Goal: Task Accomplishment & Management: Complete application form

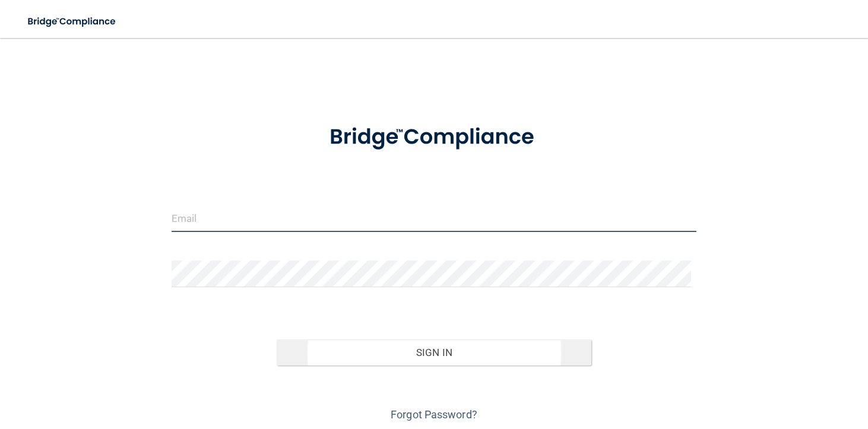
type input "[EMAIL_ADDRESS][DOMAIN_NAME]"
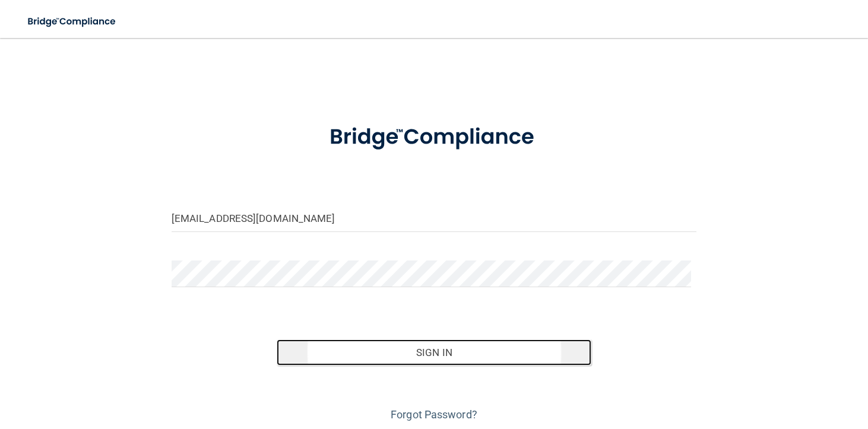
click at [454, 354] on button "Sign In" at bounding box center [434, 353] width 315 height 26
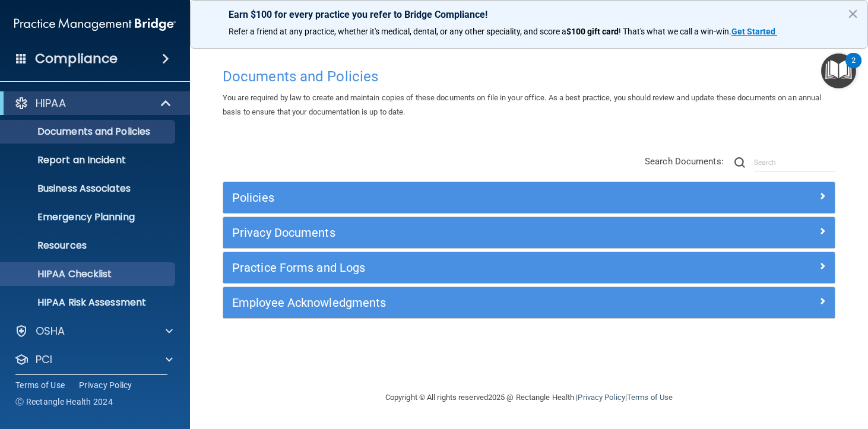
scroll to position [64, 0]
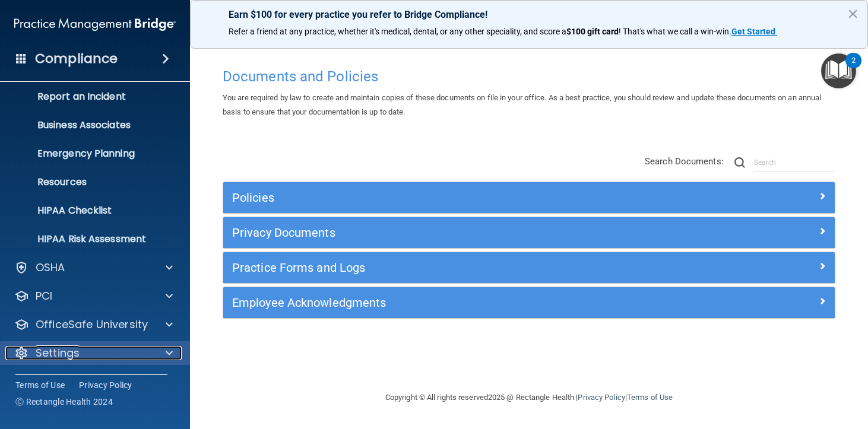
click at [160, 353] on div at bounding box center [168, 353] width 30 height 14
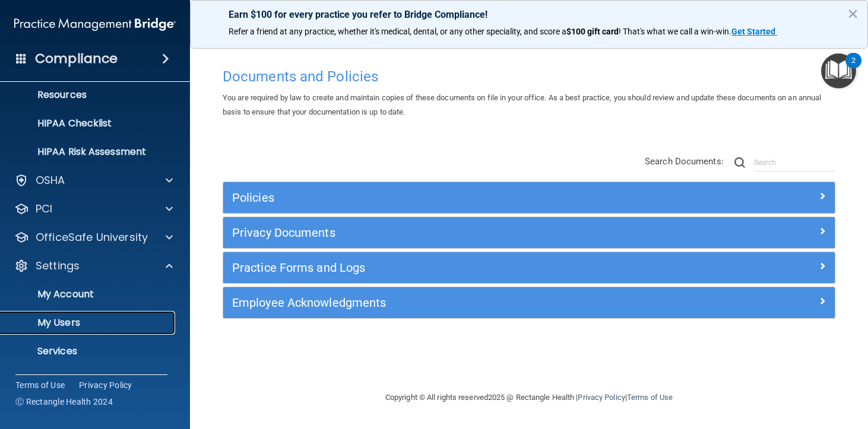
click at [79, 322] on p "My Users" at bounding box center [89, 323] width 162 height 12
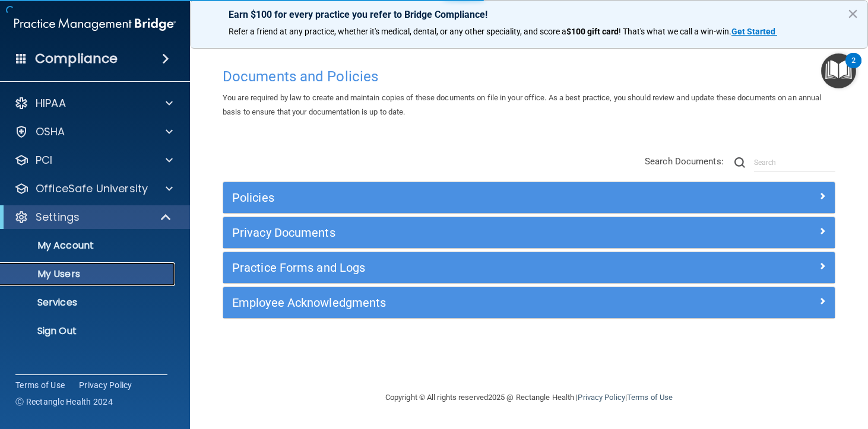
select select "20"
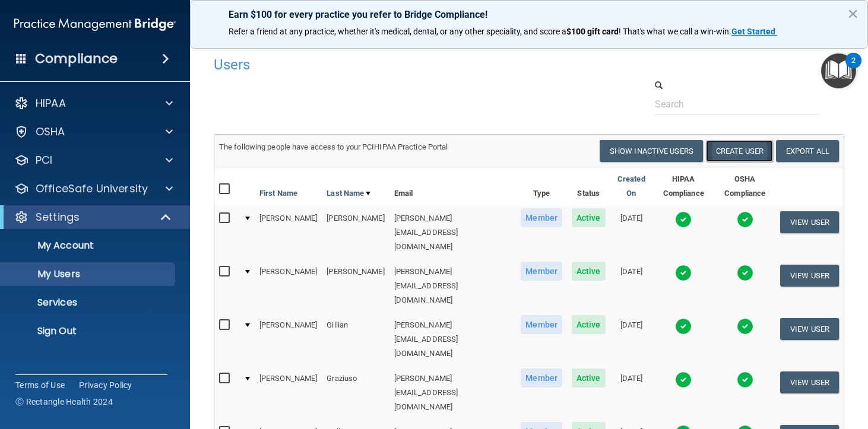
click at [732, 156] on button "Create User" at bounding box center [739, 151] width 67 height 22
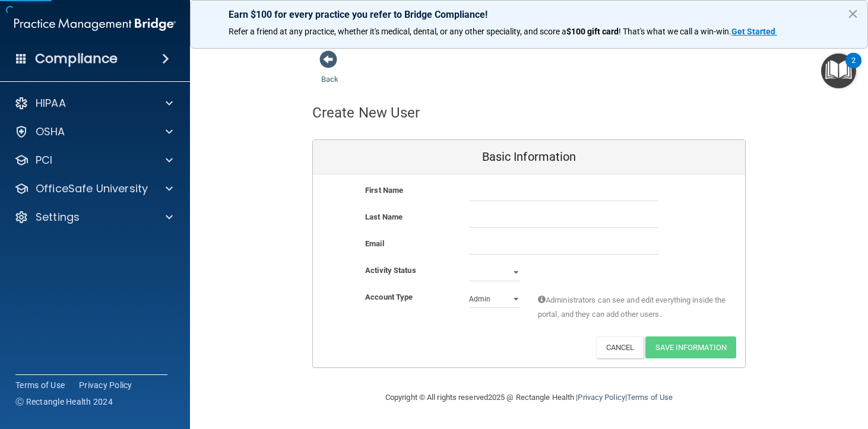
click at [461, 192] on div at bounding box center [563, 192] width 207 height 18
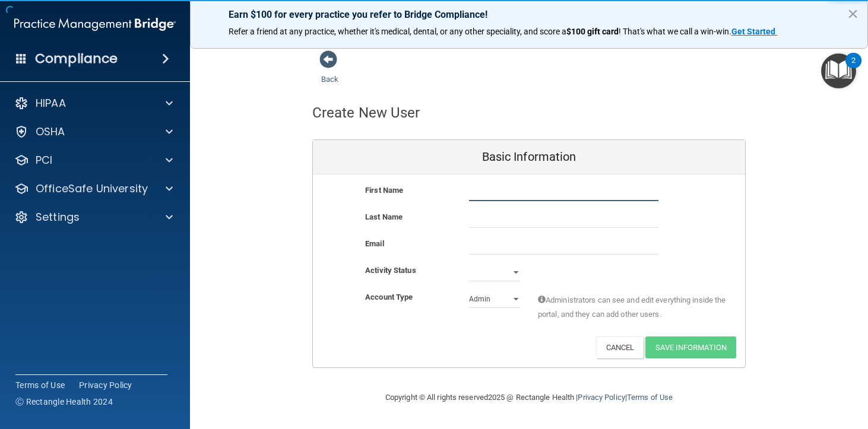
click at [484, 192] on input "text" at bounding box center [563, 192] width 189 height 18
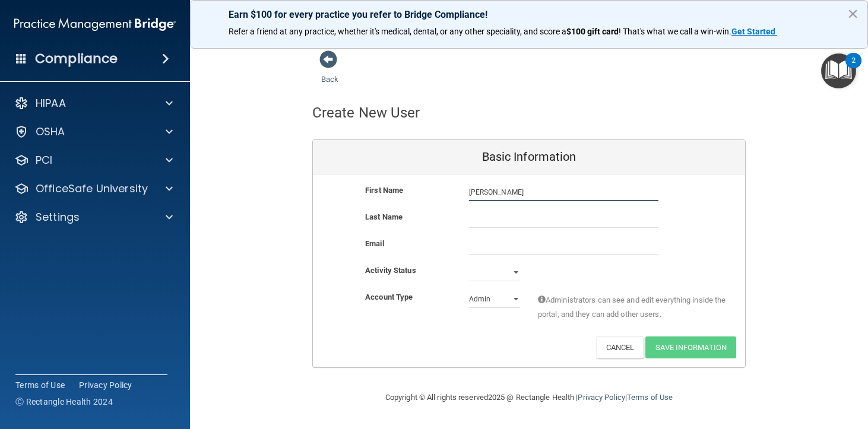
type input "[PERSON_NAME]"
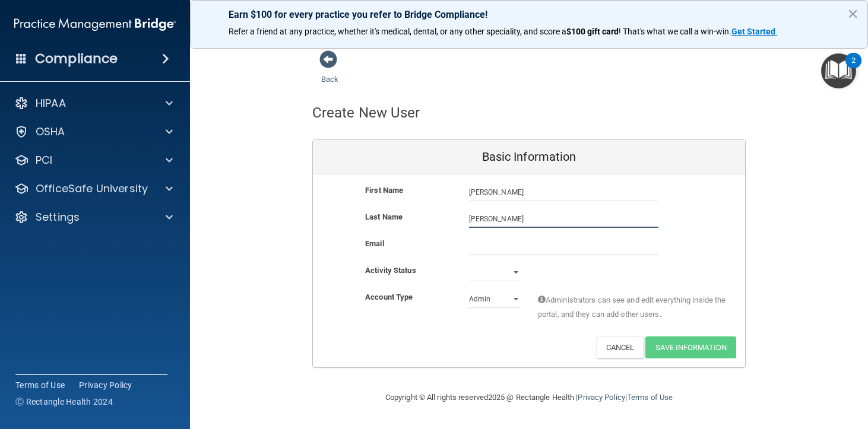
type input "[PERSON_NAME]"
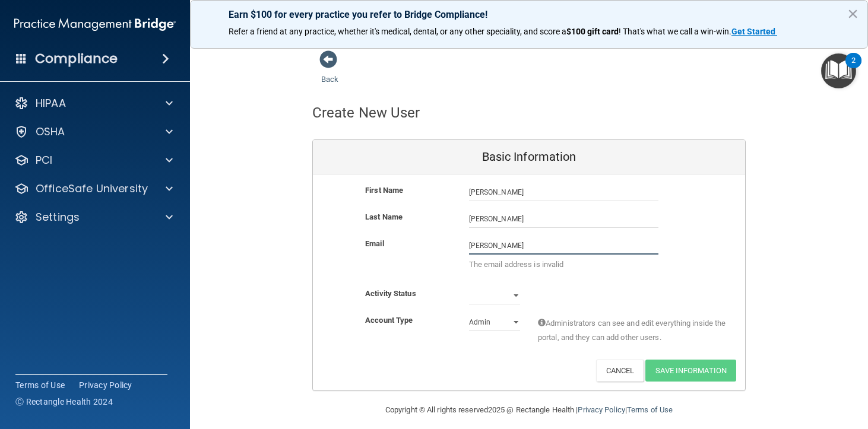
type input "[PERSON_NAME][EMAIL_ADDRESS][DOMAIN_NAME]"
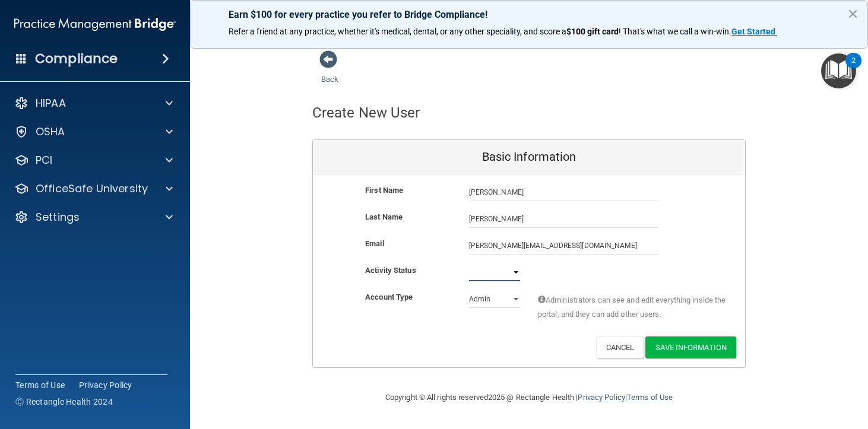
click at [514, 271] on select "Active Inactive" at bounding box center [494, 273] width 51 height 18
select select "active"
click at [469, 264] on select "Active Inactive" at bounding box center [494, 273] width 51 height 18
click at [517, 299] on select "Admin Member" at bounding box center [494, 299] width 51 height 18
select select "practice_member"
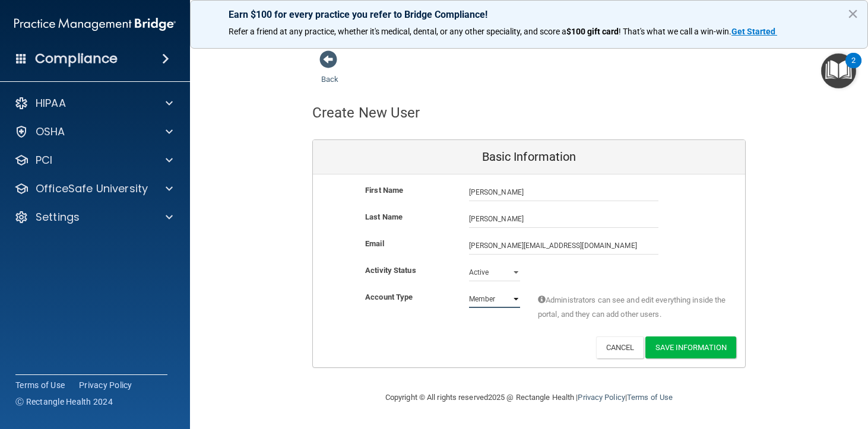
click at [469, 290] on select "Admin Member" at bounding box center [494, 299] width 51 height 18
click at [690, 349] on button "Save Information" at bounding box center [690, 348] width 91 height 22
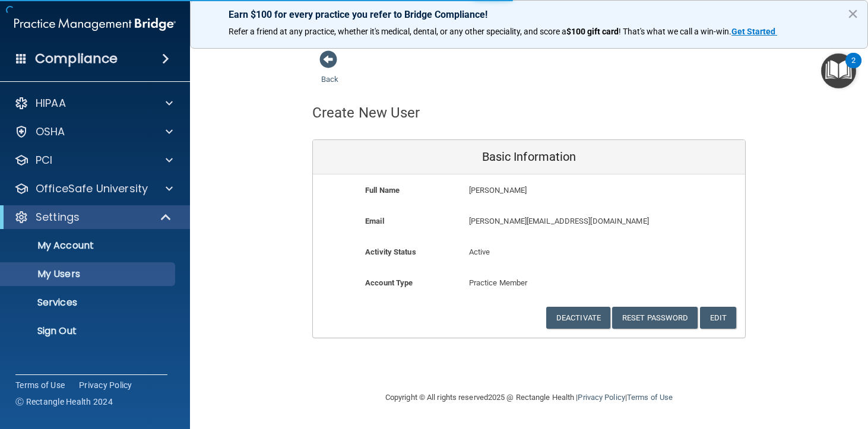
select select "20"
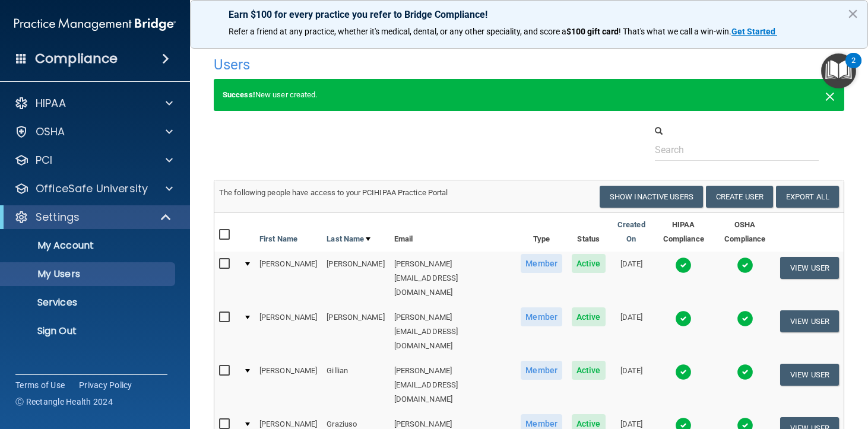
click at [825, 96] on span "×" at bounding box center [830, 95] width 11 height 24
select select "20"
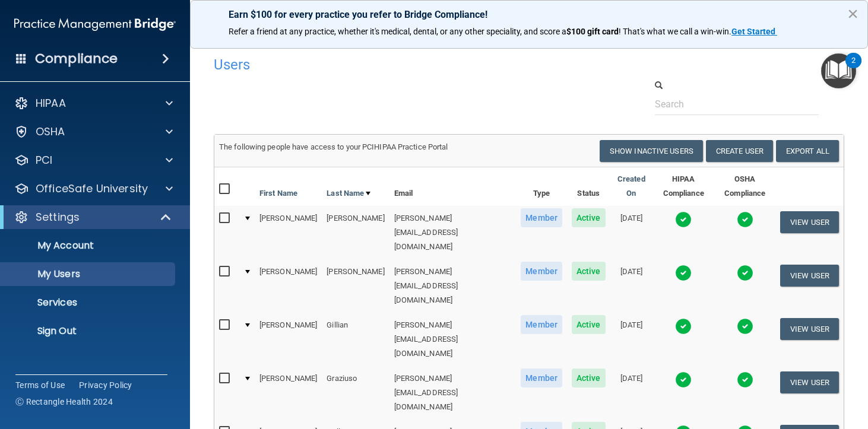
click at [856, 14] on button "×" at bounding box center [852, 13] width 11 height 19
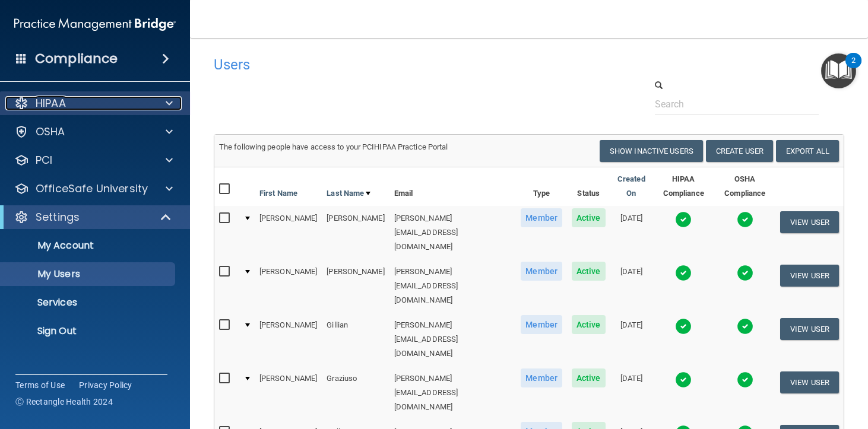
click at [117, 106] on div "HIPAA" at bounding box center [78, 103] width 147 height 14
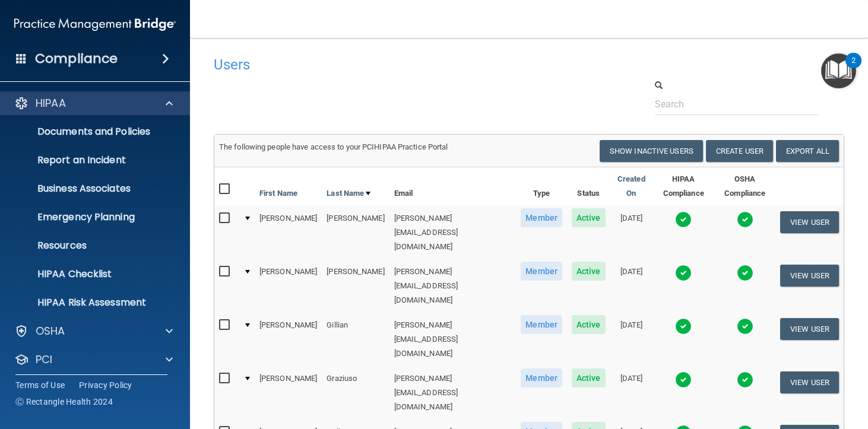
click at [157, 111] on div "HIPAA" at bounding box center [95, 103] width 191 height 24
click at [166, 107] on span at bounding box center [169, 103] width 7 height 14
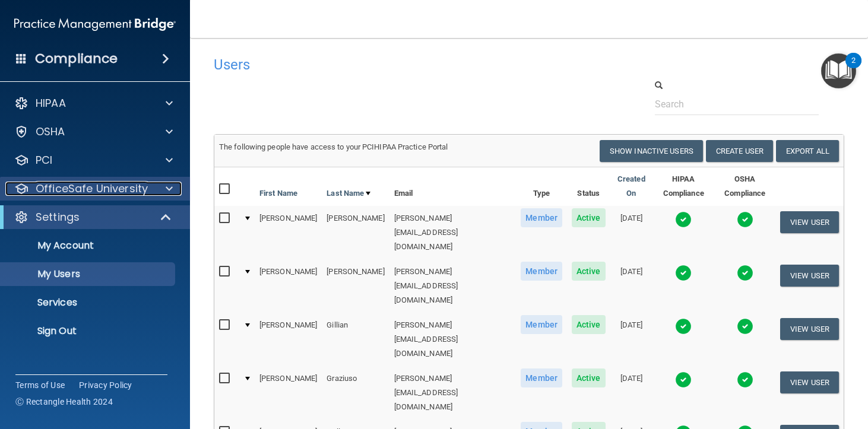
click at [163, 192] on div at bounding box center [168, 189] width 30 height 14
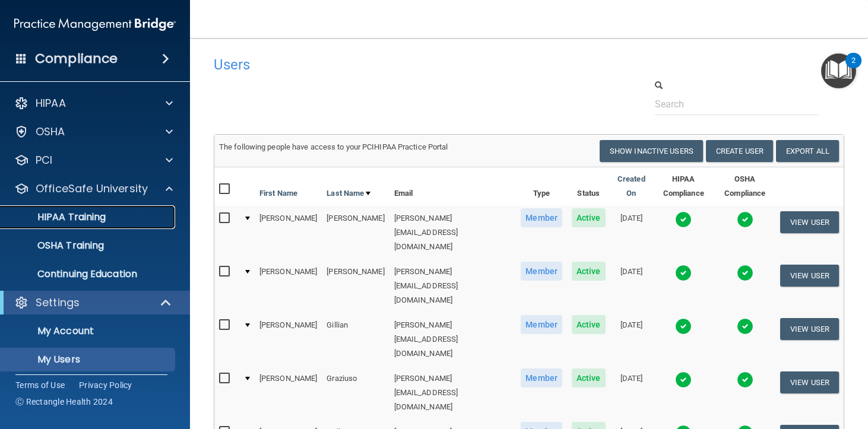
click at [129, 217] on div "HIPAA Training" at bounding box center [89, 217] width 162 height 12
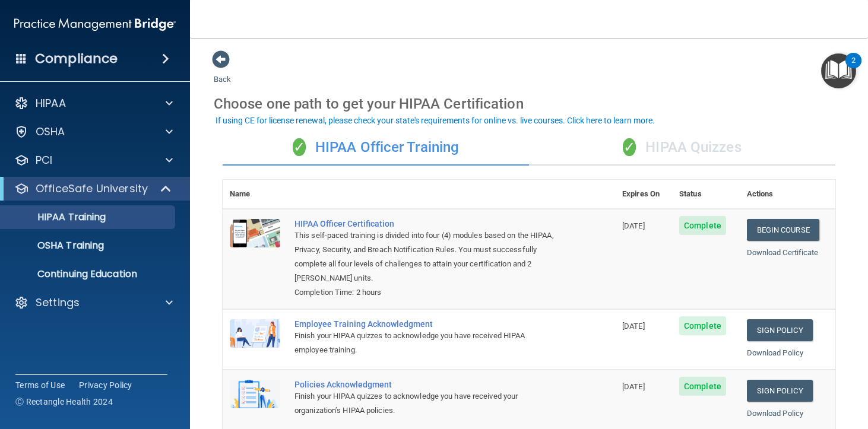
click at [726, 154] on div "✓ HIPAA Quizzes" at bounding box center [682, 148] width 306 height 36
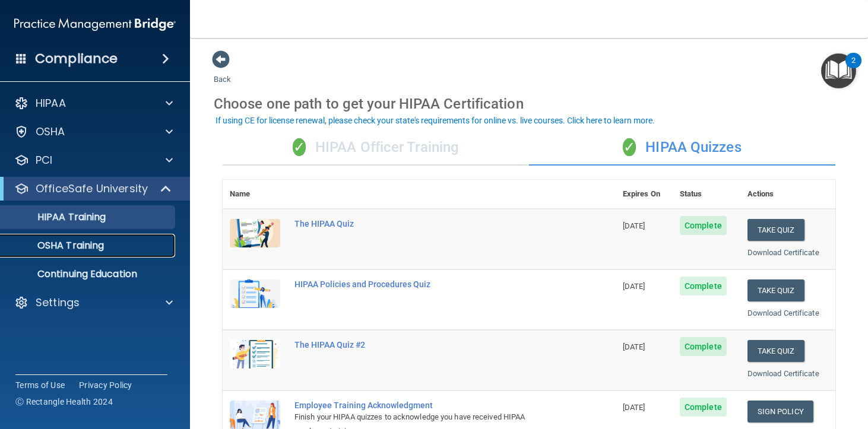
click at [82, 252] on link "OSHA Training" at bounding box center [81, 246] width 187 height 24
